Goal: Task Accomplishment & Management: Manage account settings

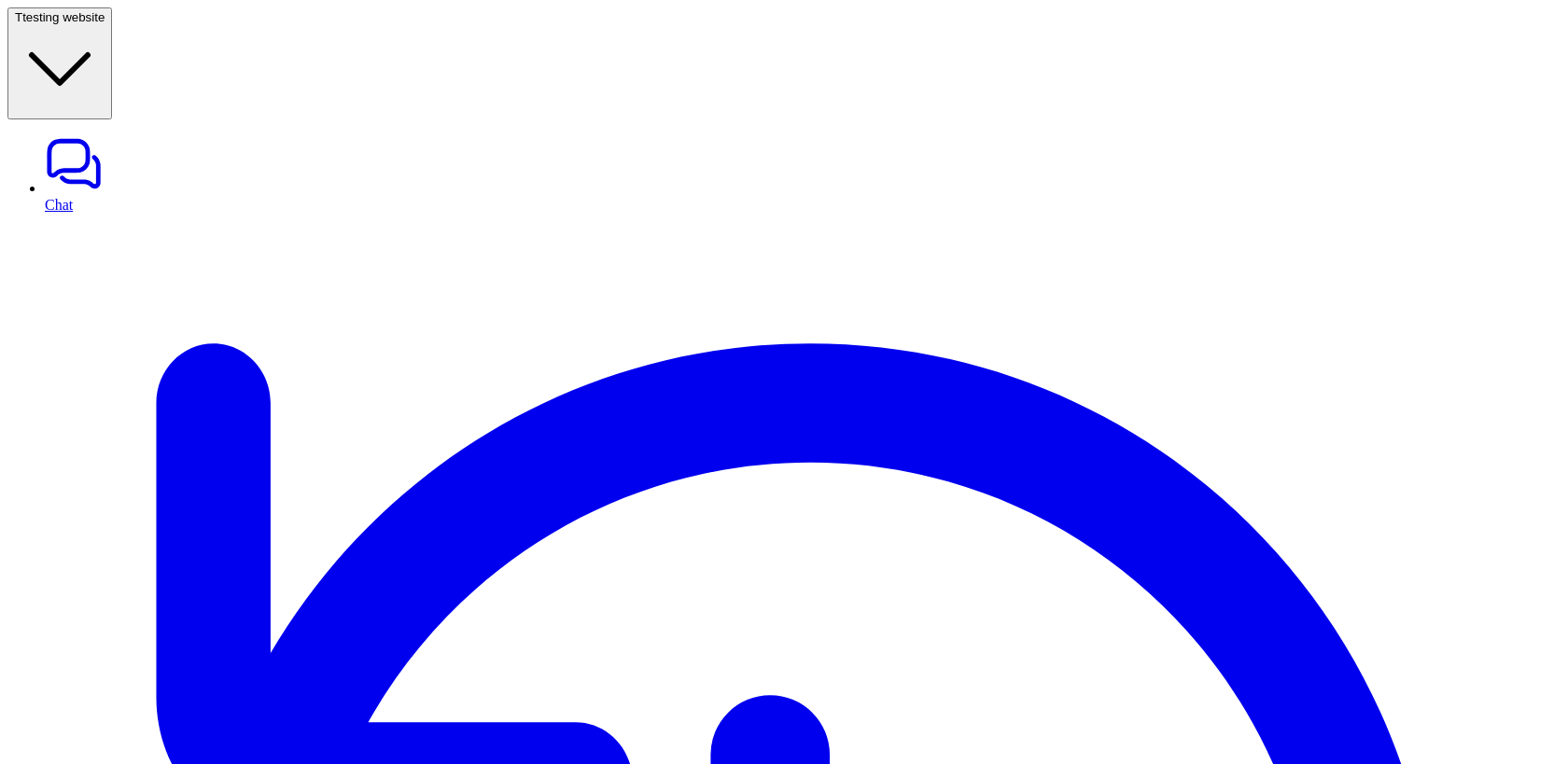
type textarea "**********"
copy p "zendesk_assign_ticket"
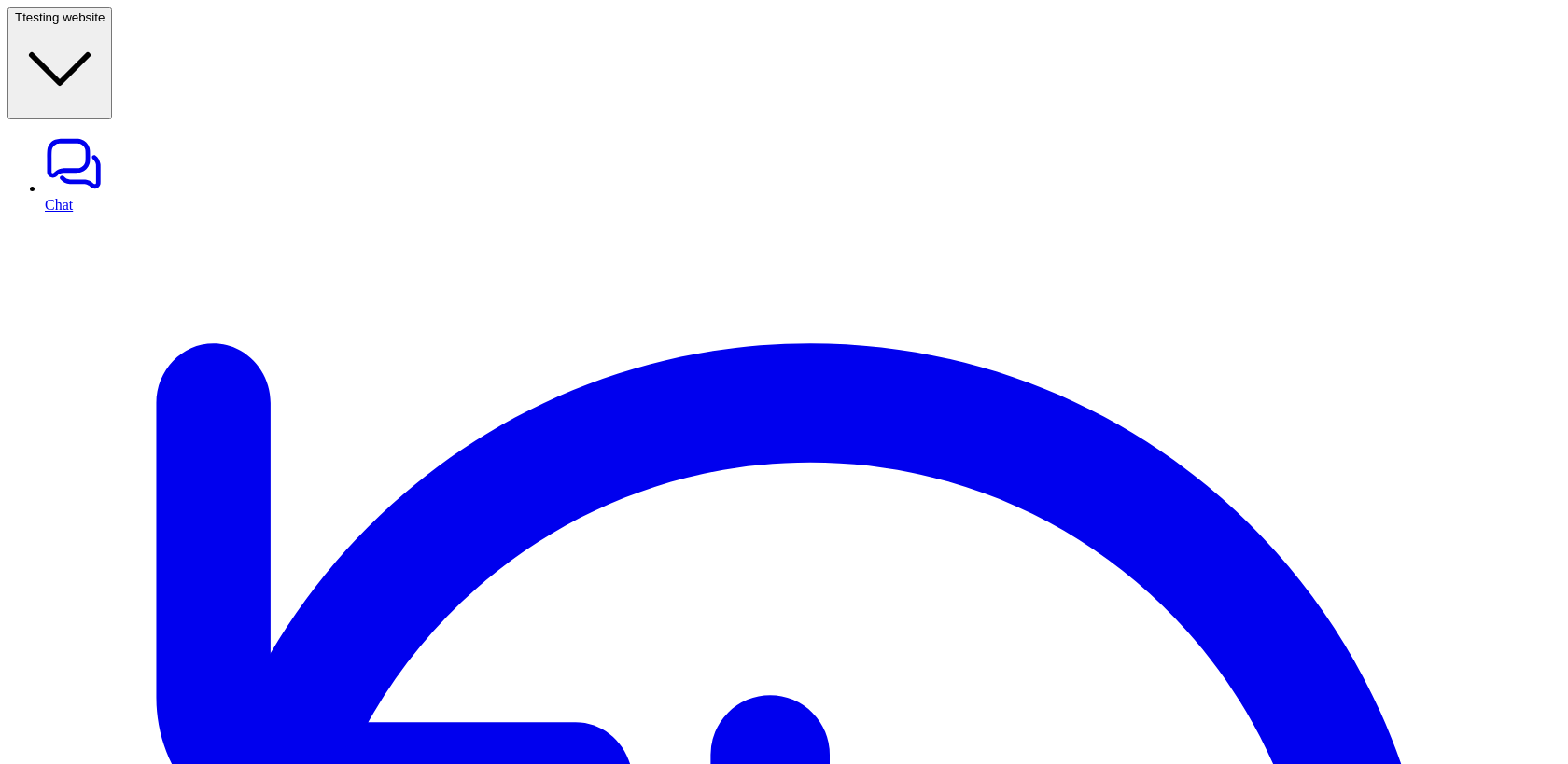
copy p "zendesk_assign_ticket"
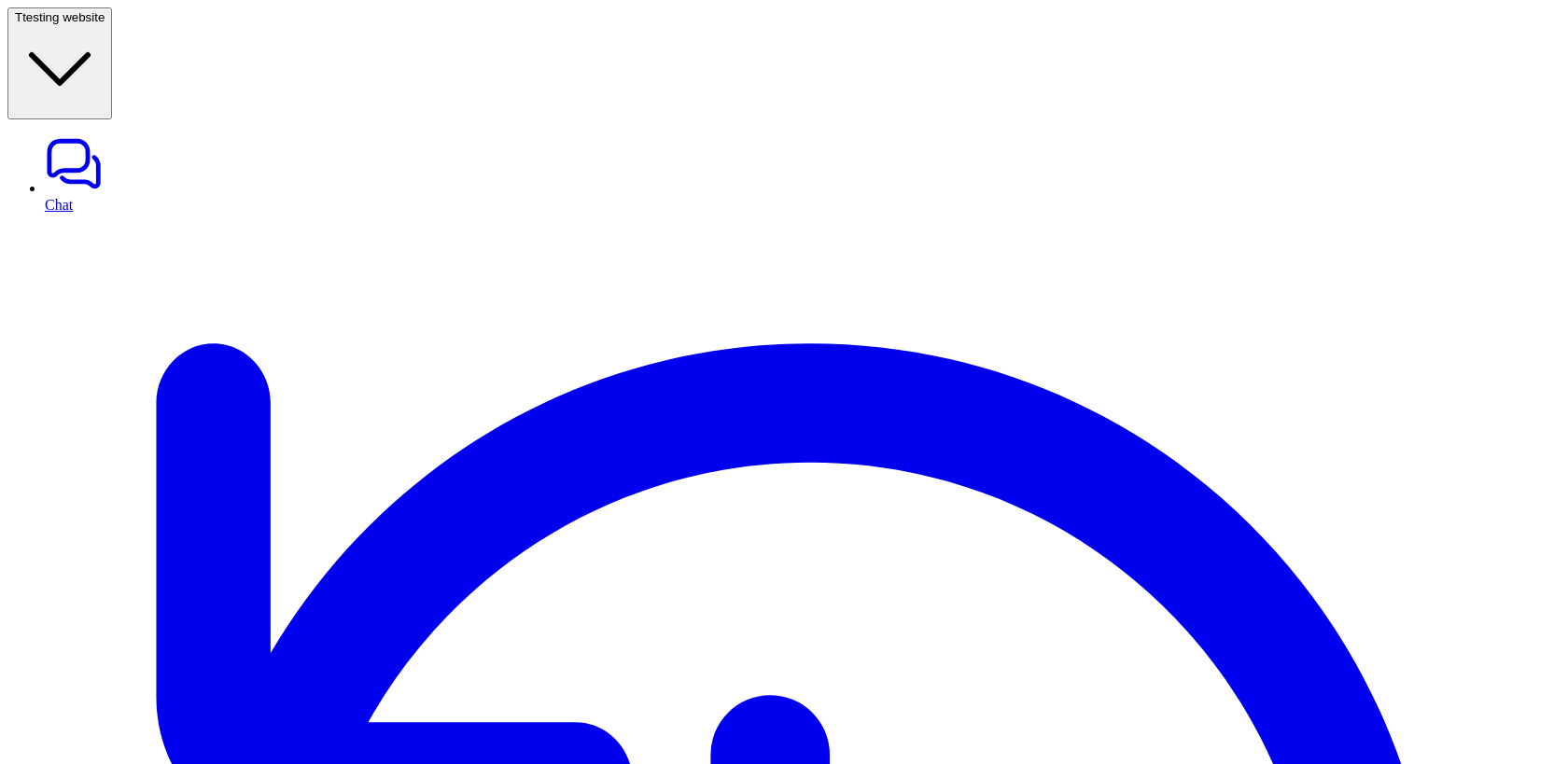
copy p "zendesk_assign_ticket"
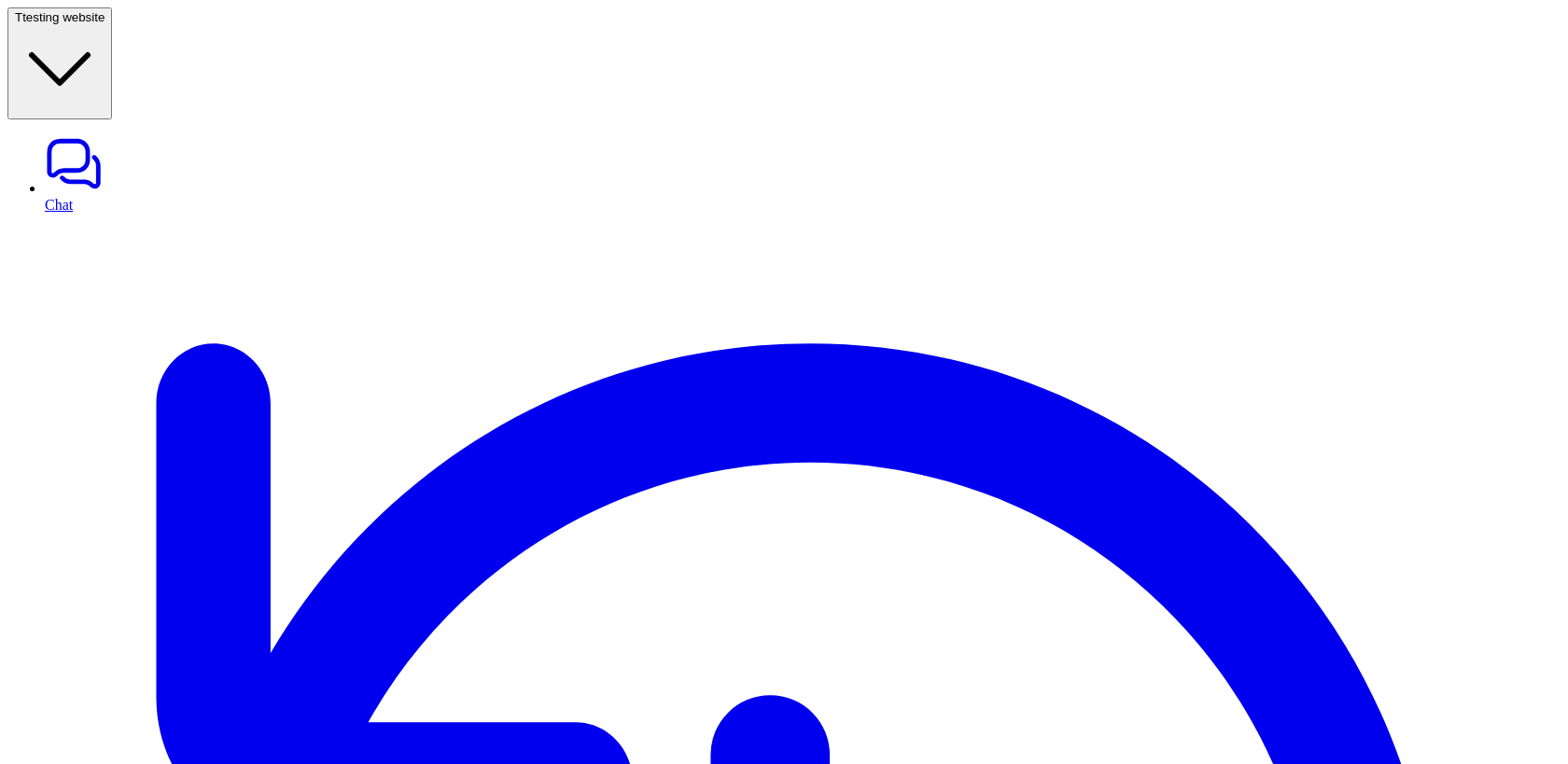
copy p "zendesk_create_ticket"
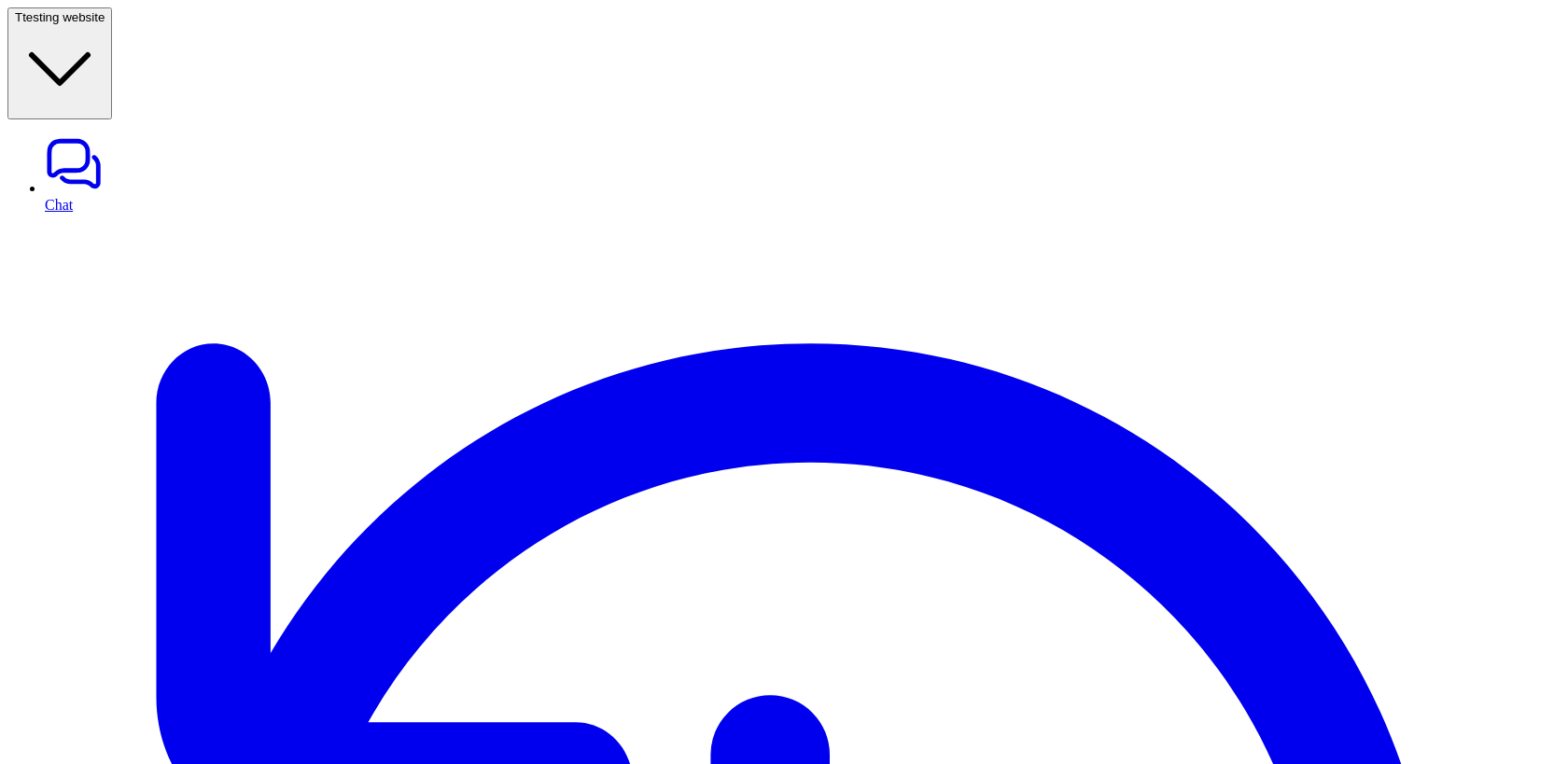
copy p "zendesk_tag_ticket"
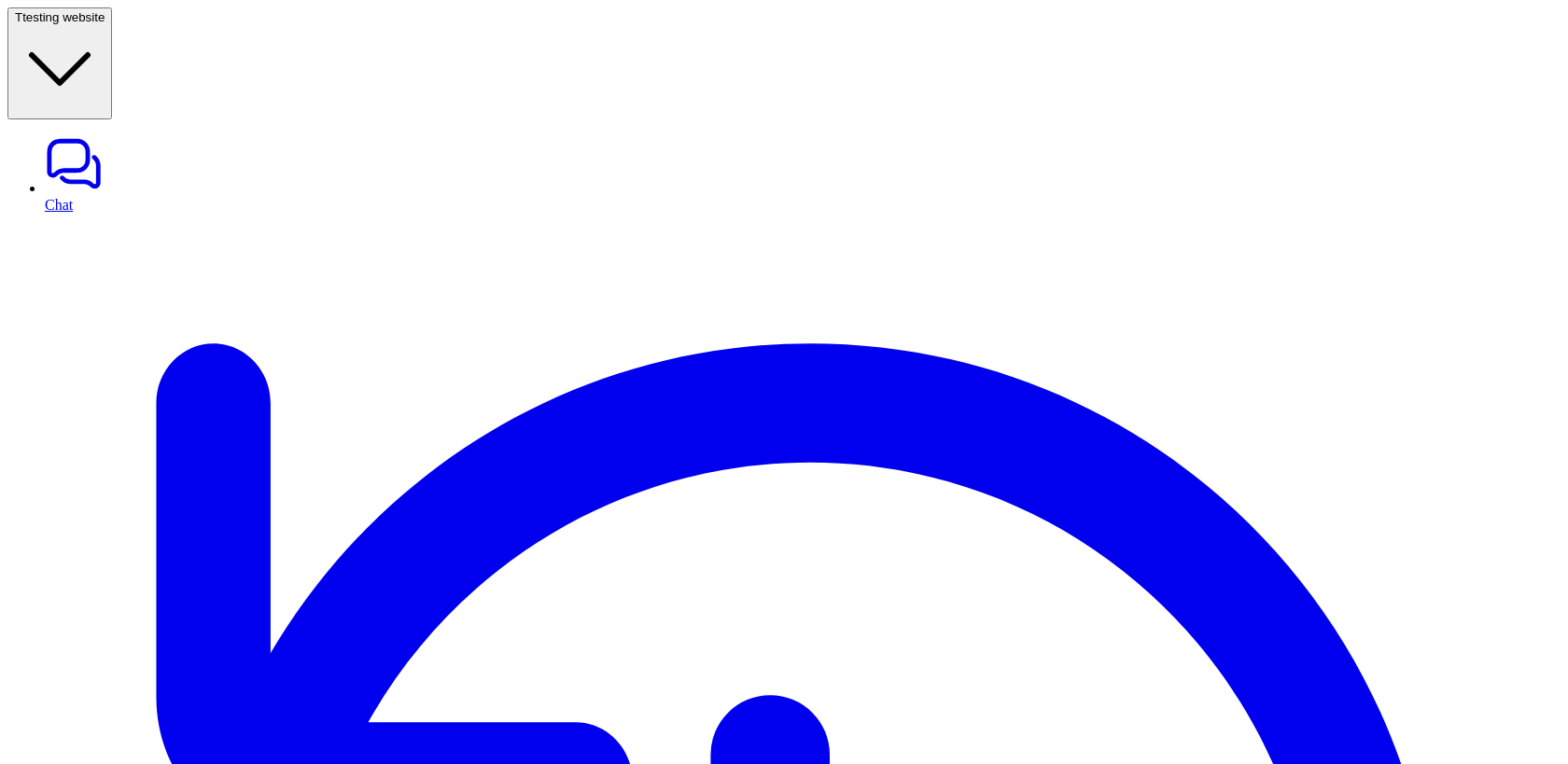
copy p "zendesk_create_ticket"
